Goal: Check status

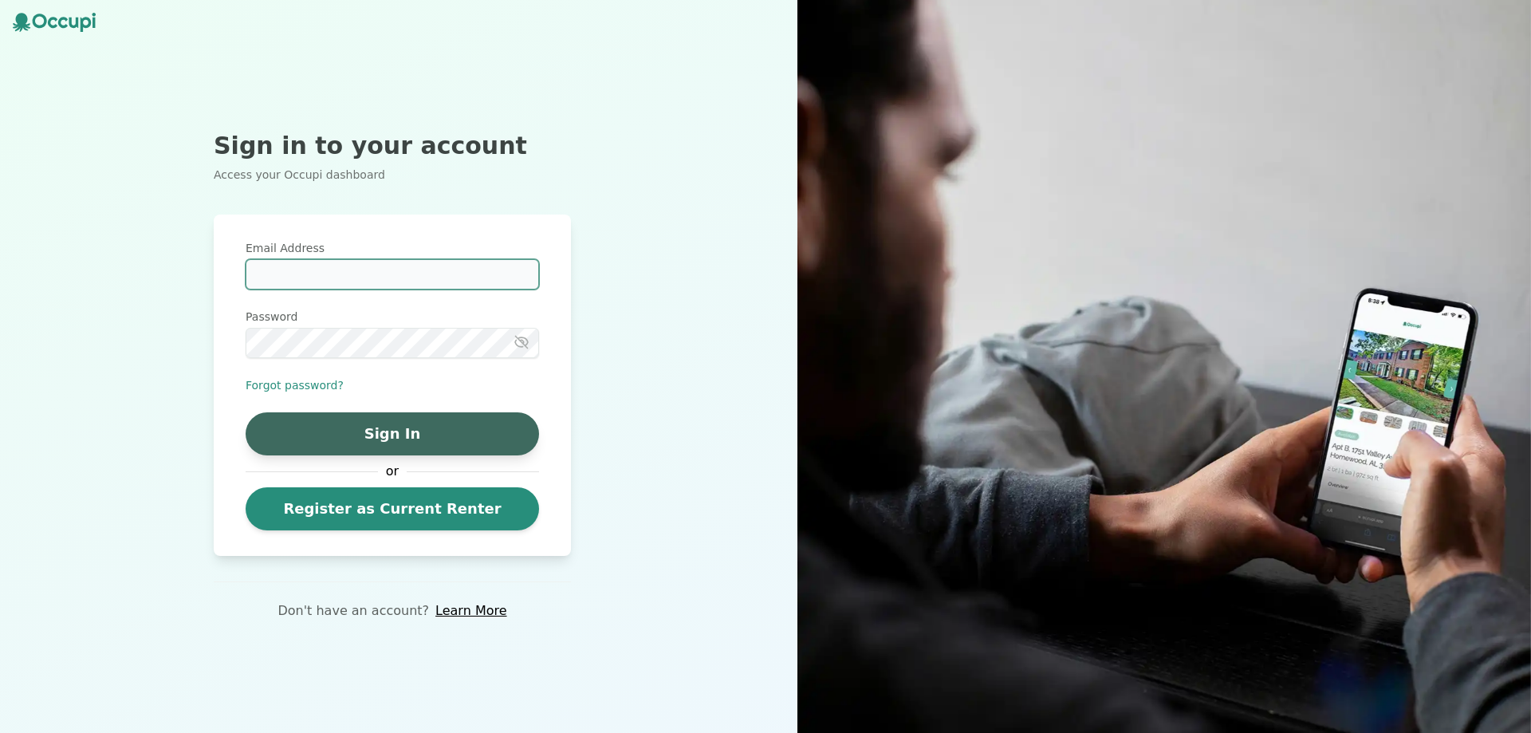
type input "**********"
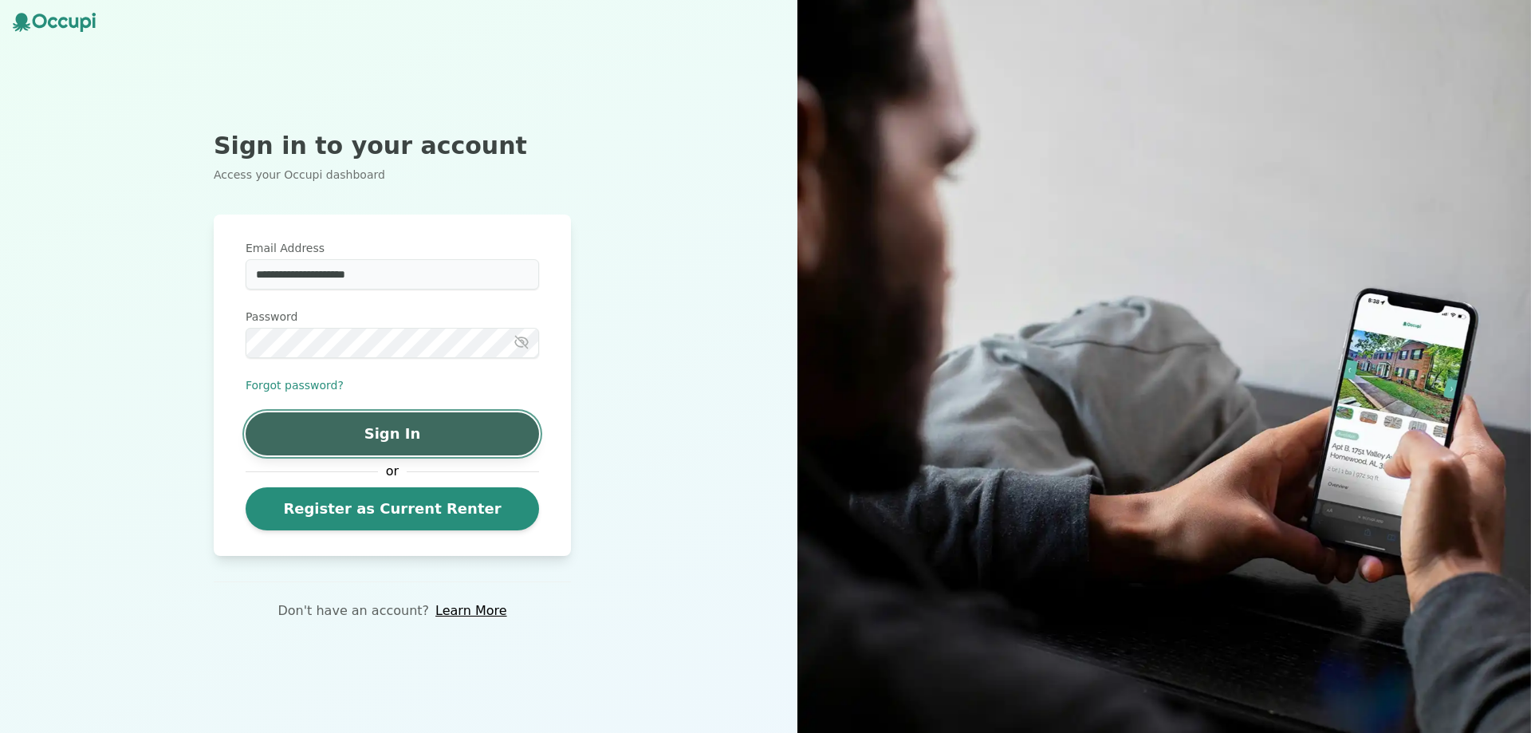
click at [294, 419] on button "Sign In" at bounding box center [392, 433] width 293 height 43
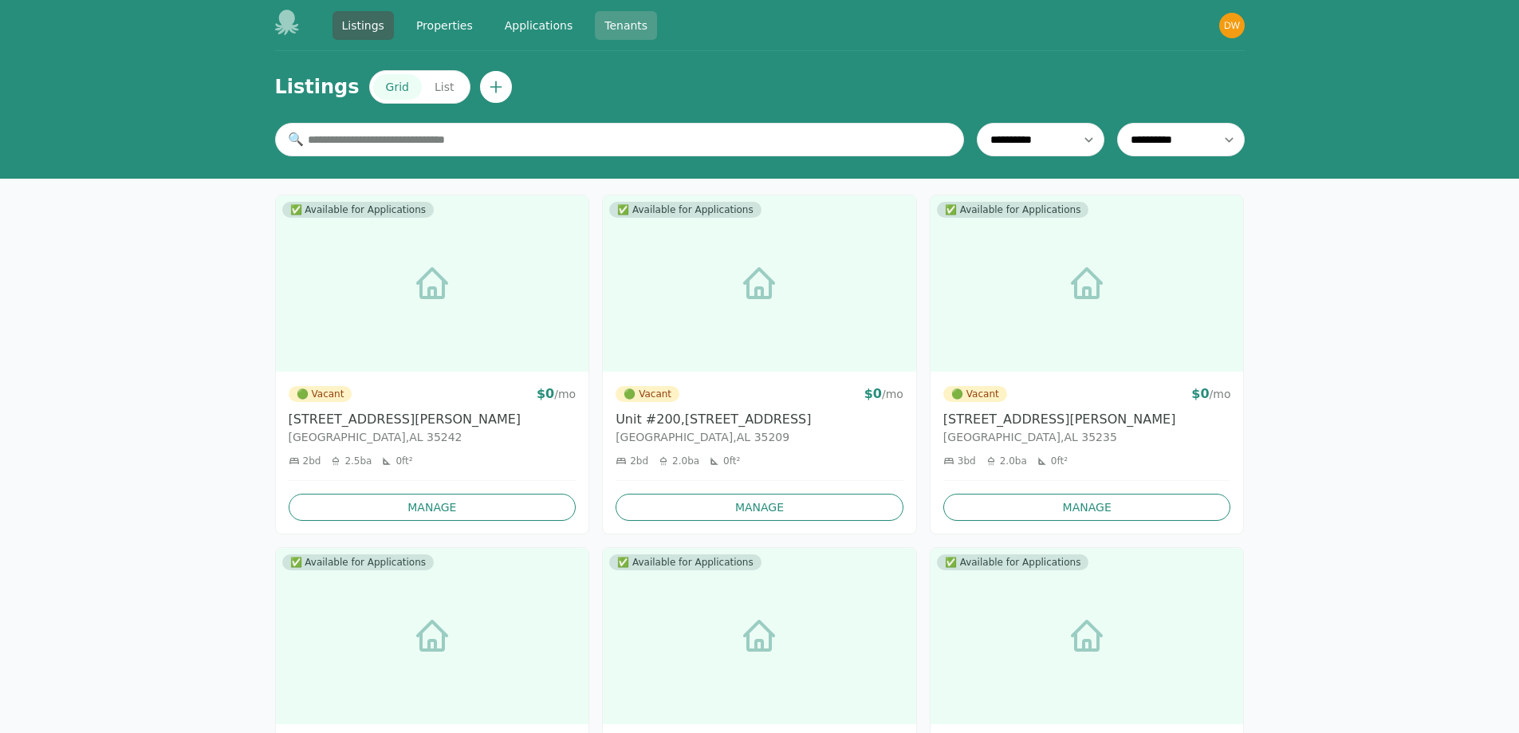
click at [614, 30] on link "Tenants" at bounding box center [626, 25] width 62 height 29
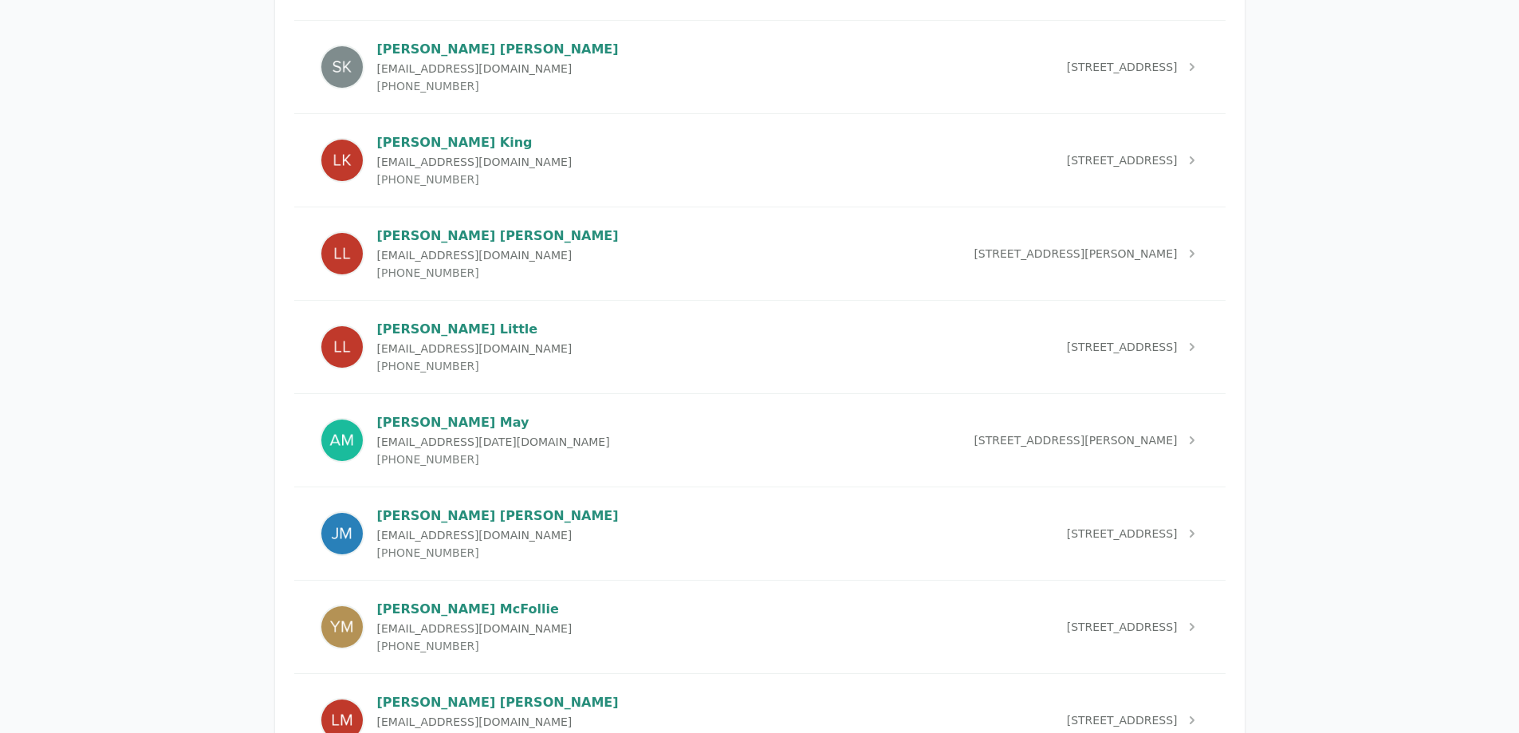
scroll to position [3508, 0]
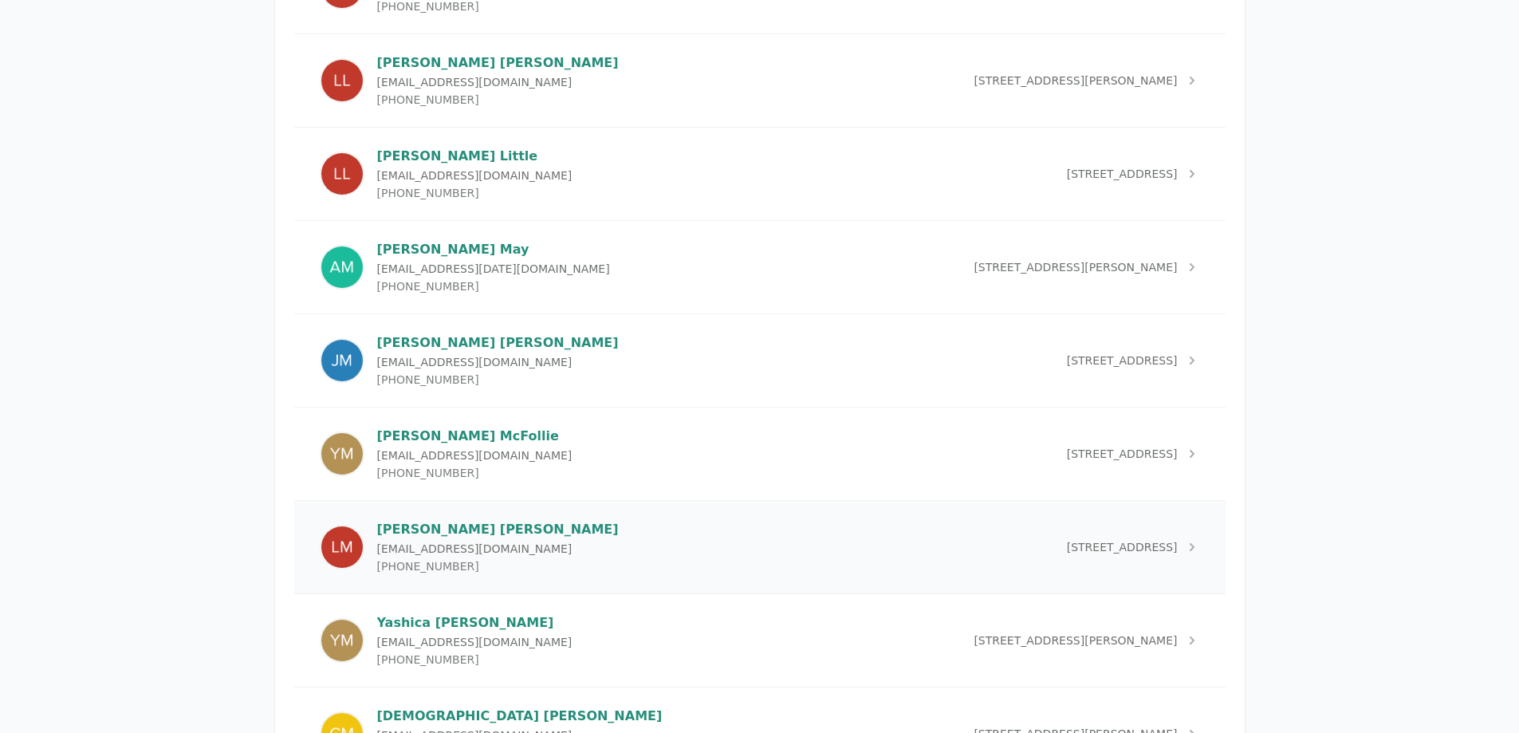
click at [460, 533] on p "[PERSON_NAME]" at bounding box center [498, 529] width 242 height 19
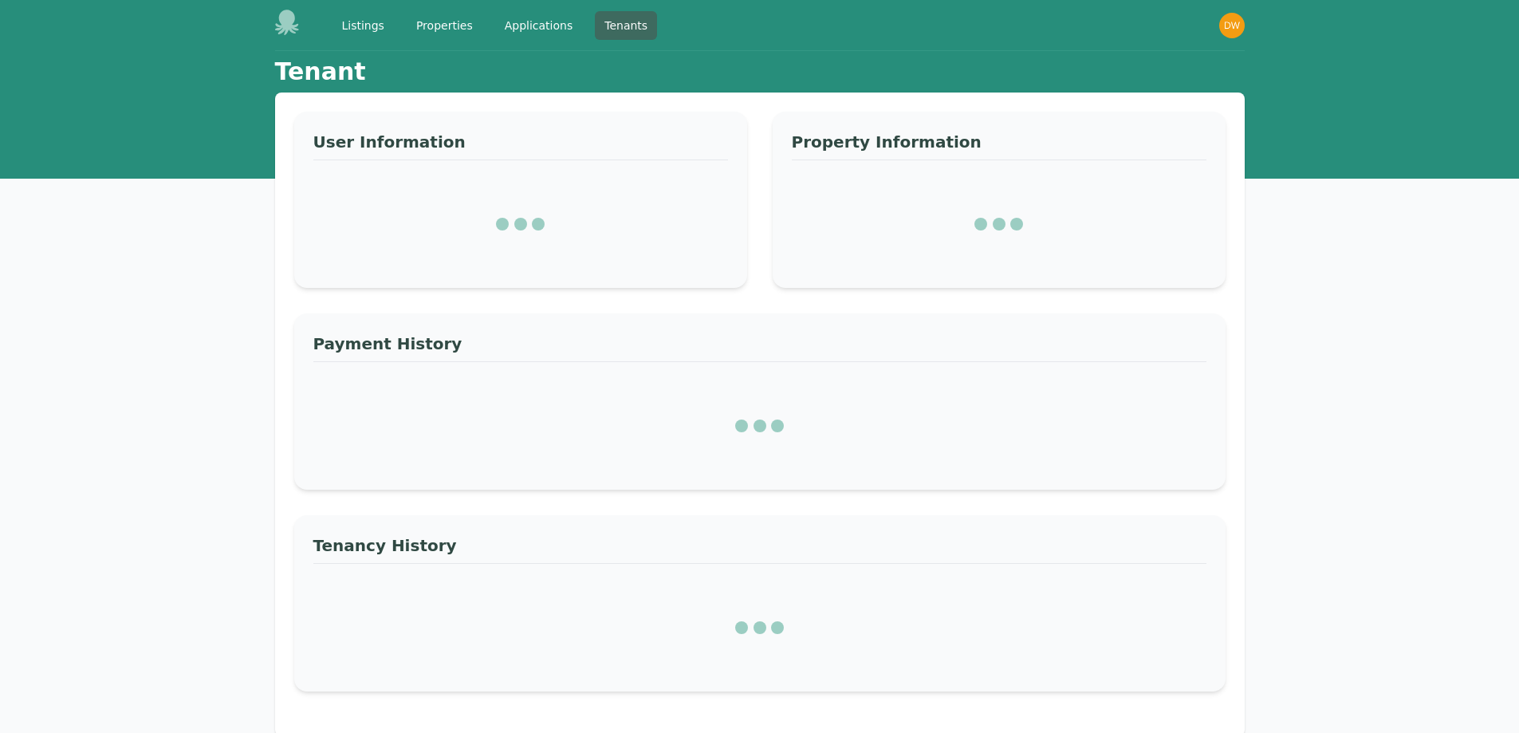
select select "*"
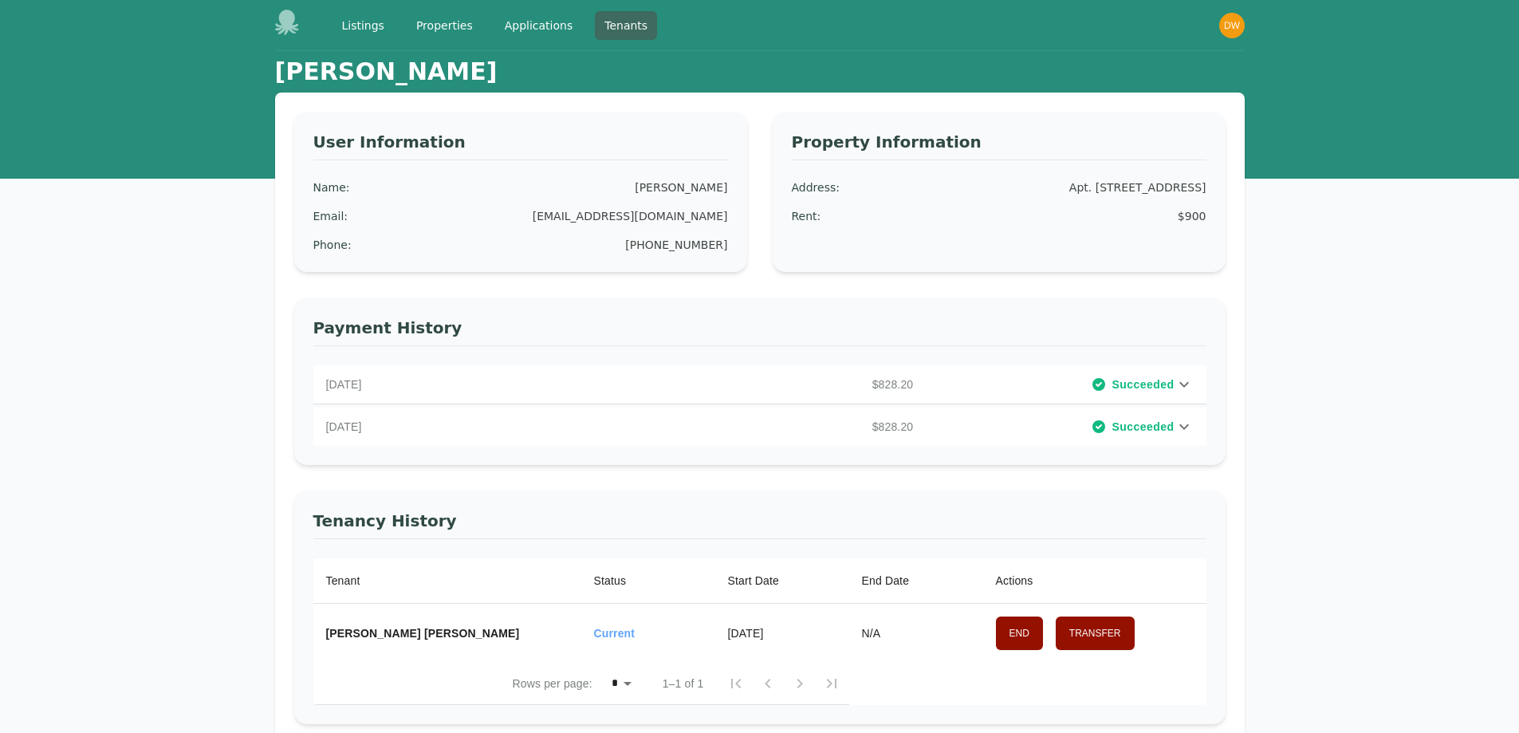
click at [1151, 384] on span "Succeeded" at bounding box center [1142, 384] width 62 height 16
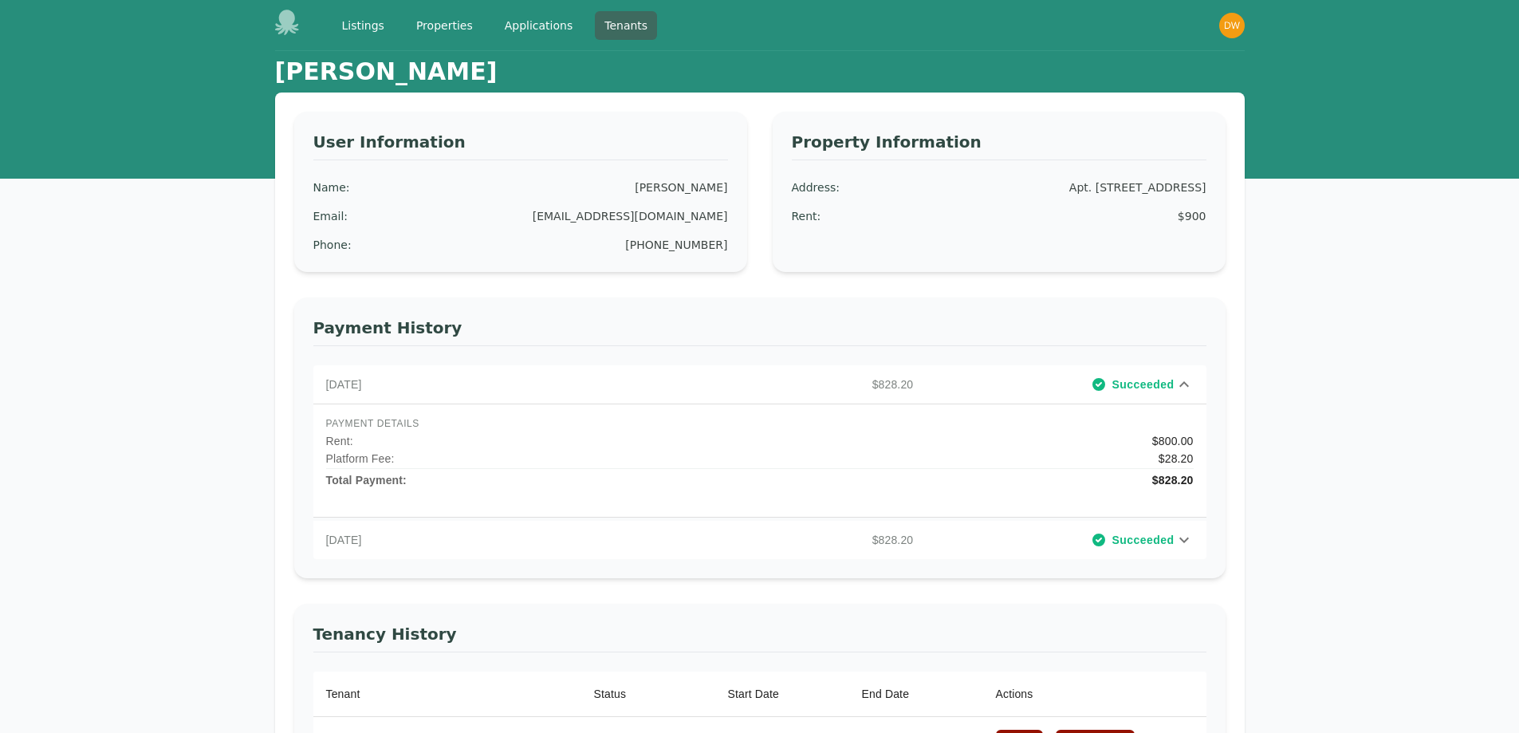
click at [1151, 384] on span "Succeeded" at bounding box center [1142, 384] width 62 height 16
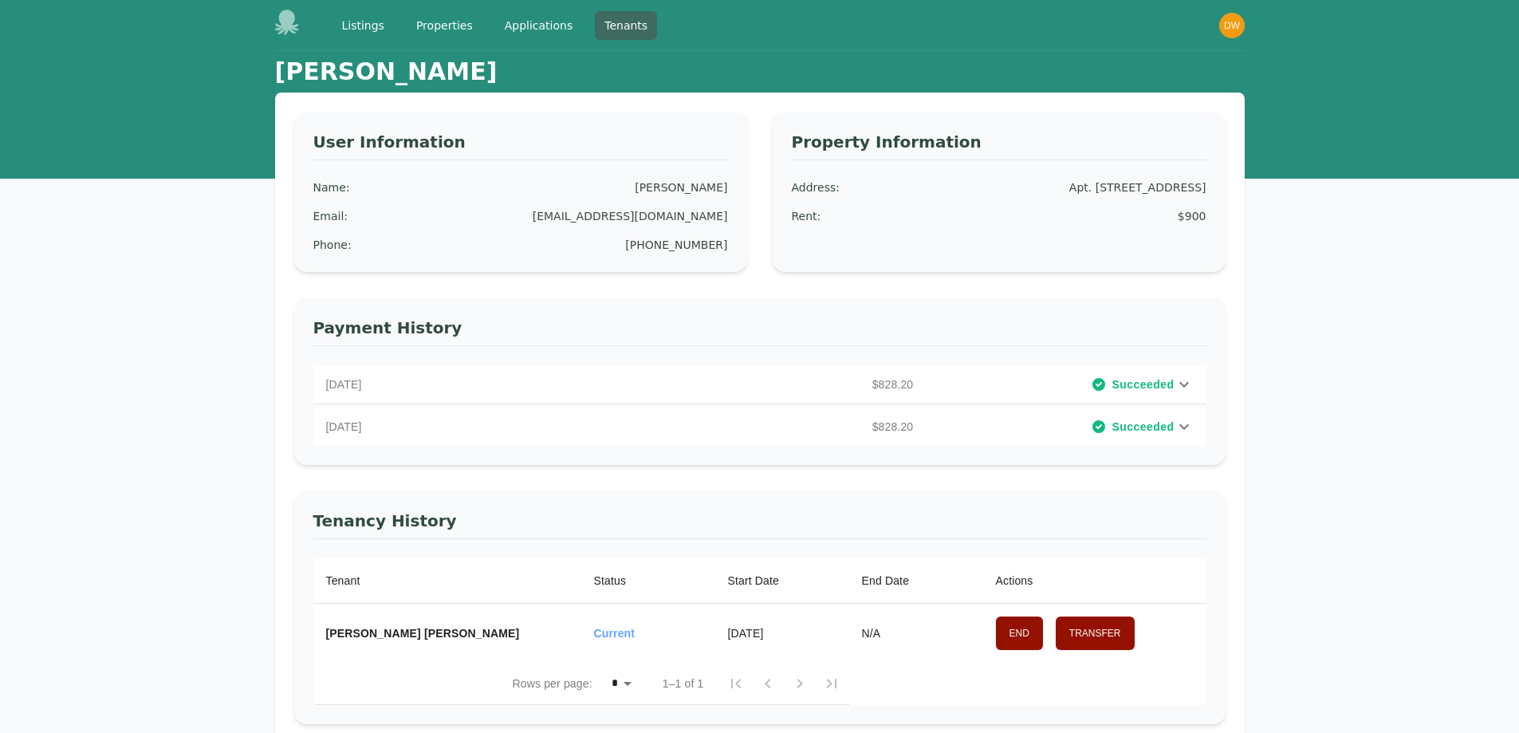
click at [1121, 386] on span "Succeeded" at bounding box center [1142, 384] width 62 height 16
